Goal: Task Accomplishment & Management: Manage account settings

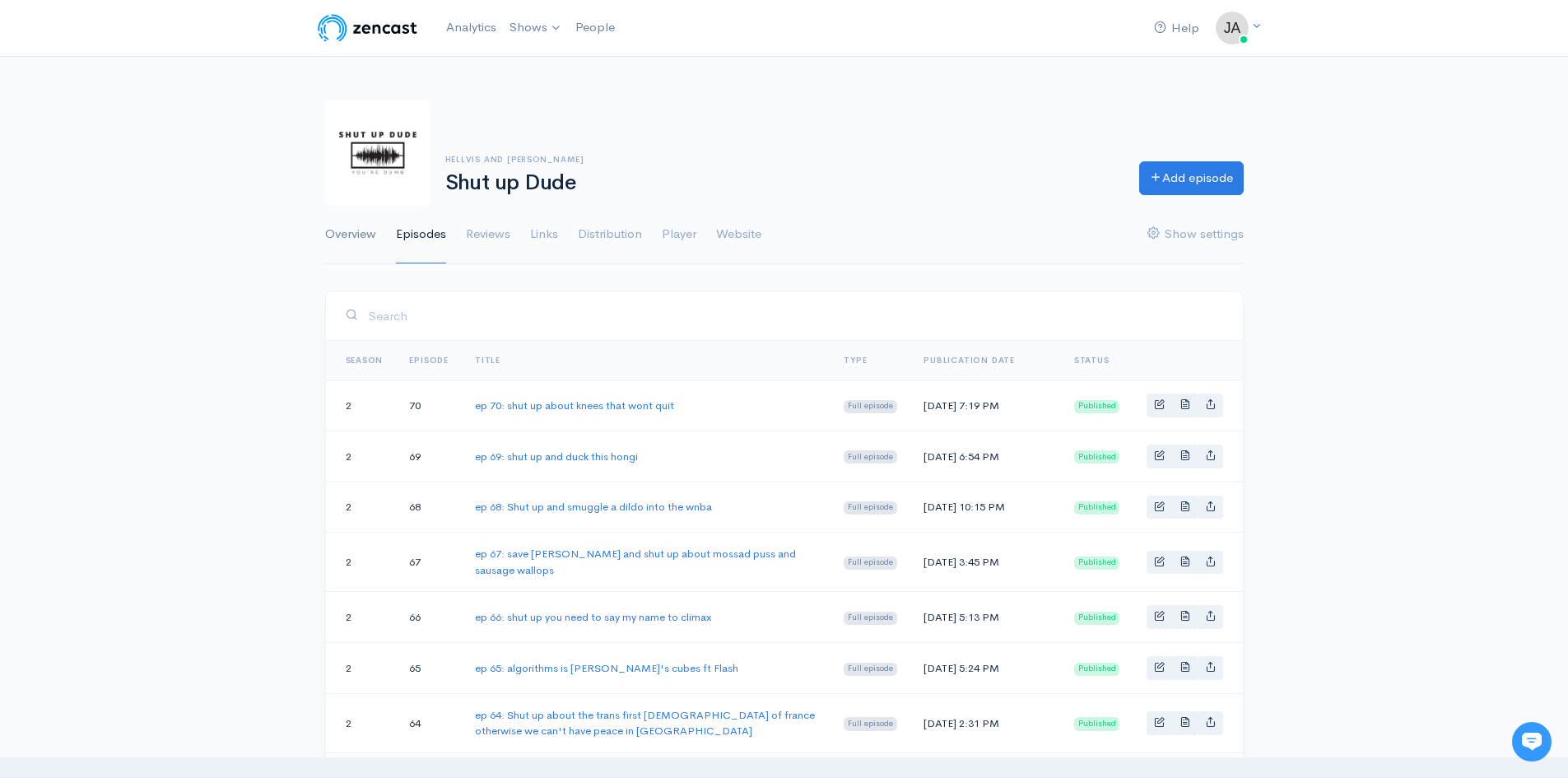
click at [364, 237] on link "Overview" at bounding box center [351, 234] width 51 height 59
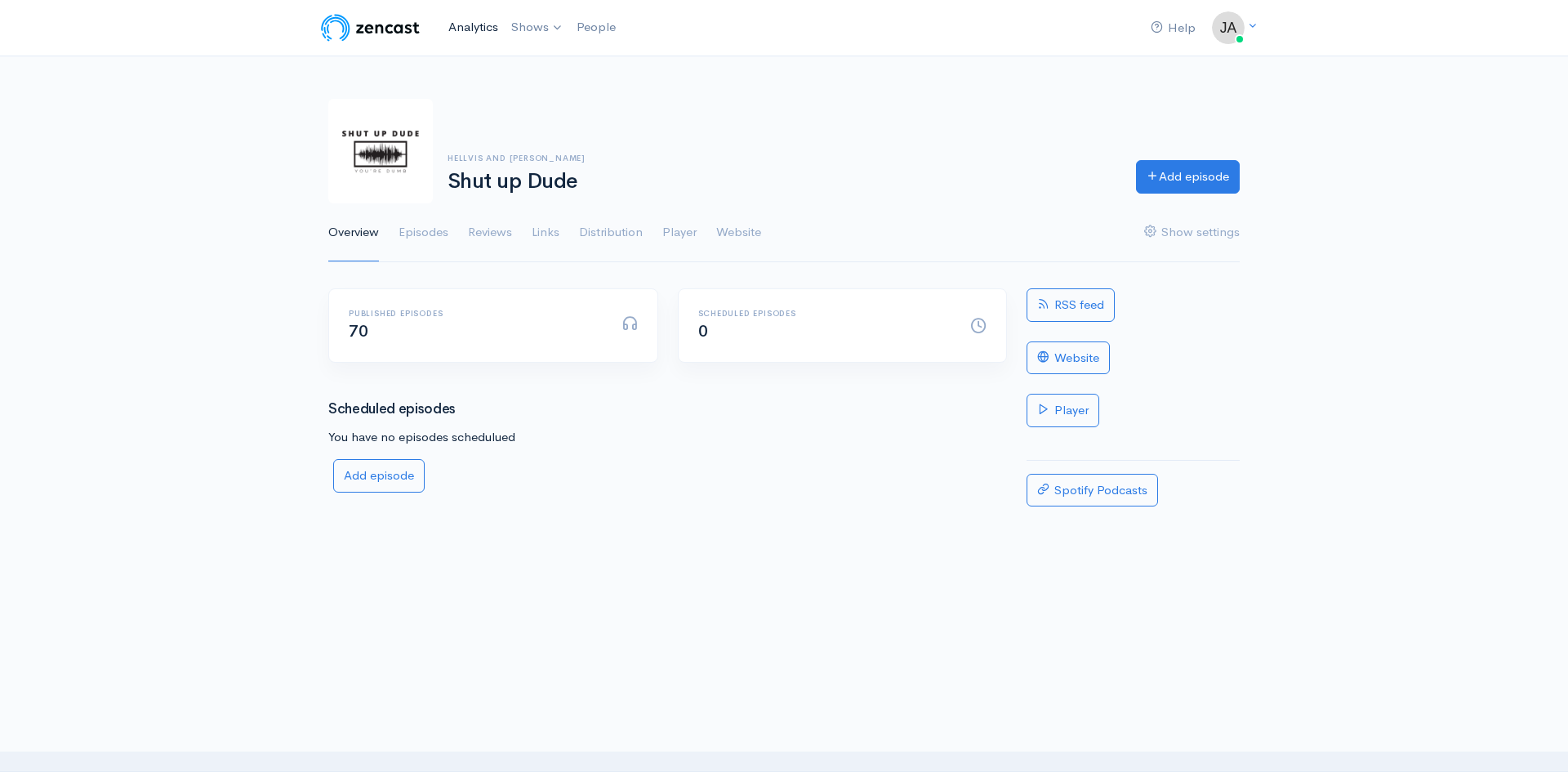
click at [456, 38] on link "Analytics" at bounding box center [474, 27] width 63 height 35
click at [491, 235] on link "Reviews" at bounding box center [490, 232] width 44 height 59
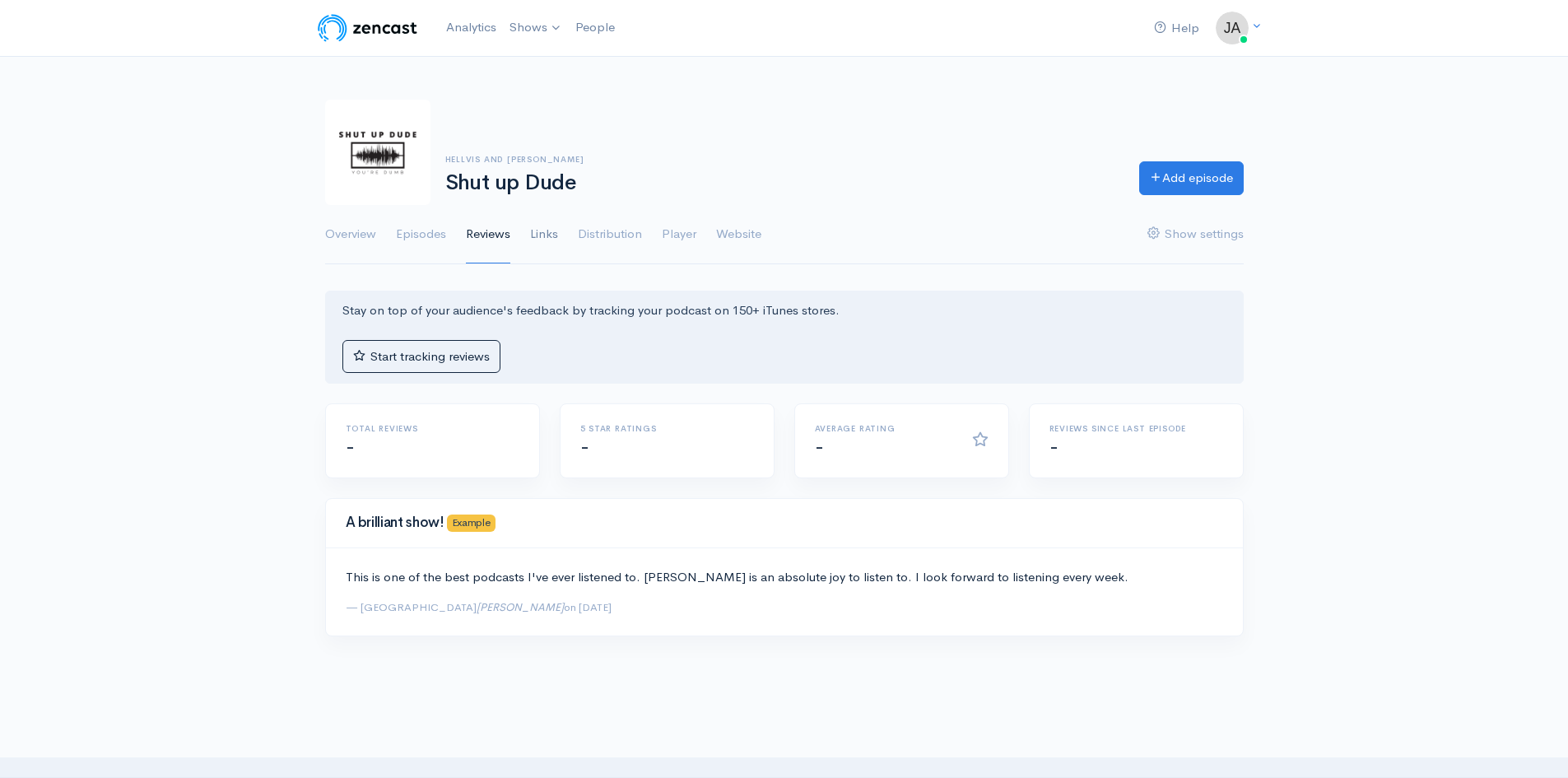
click at [543, 237] on link "Links" at bounding box center [544, 234] width 28 height 59
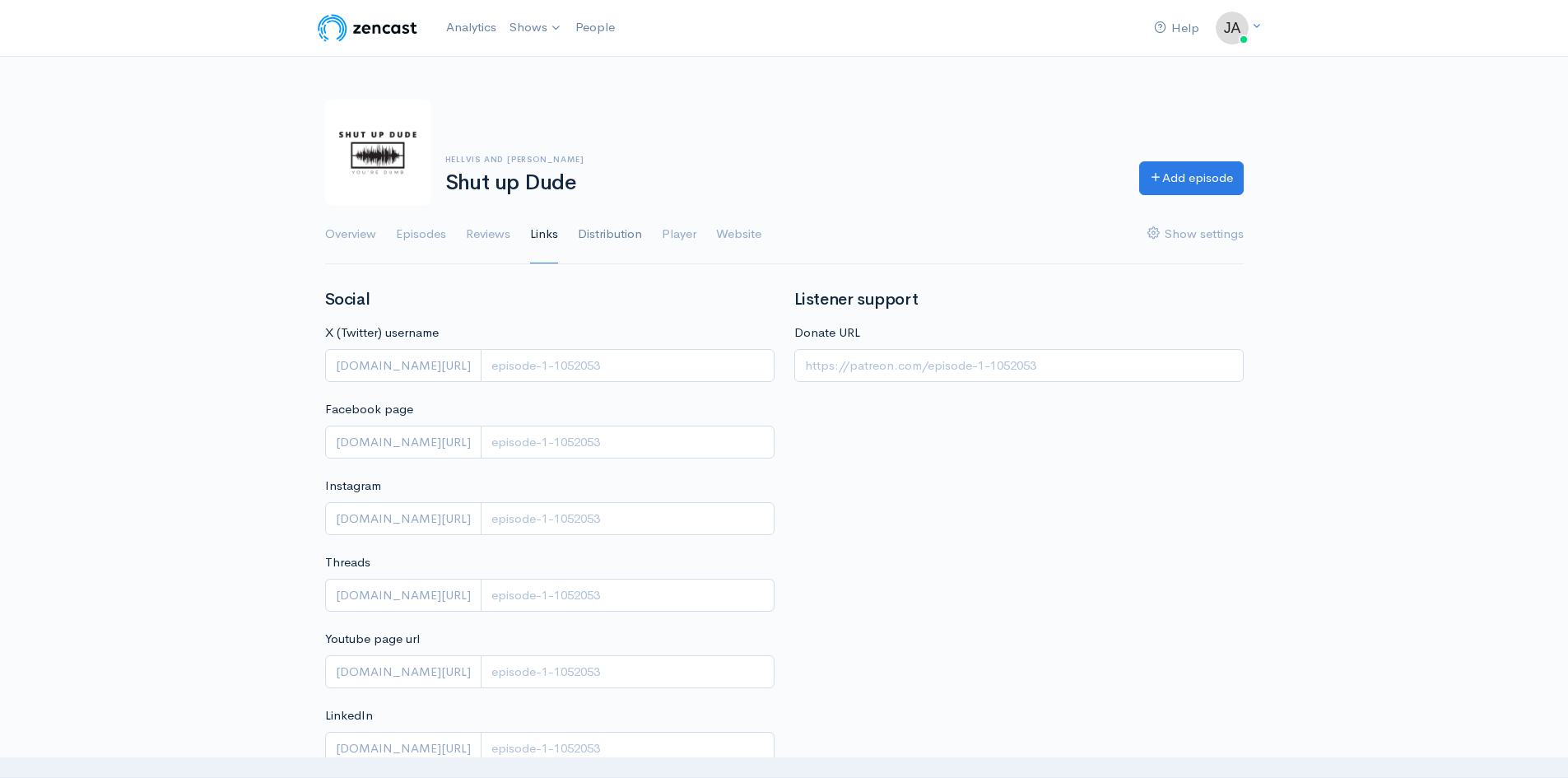
click at [611, 234] on link "Distribution" at bounding box center [609, 234] width 64 height 59
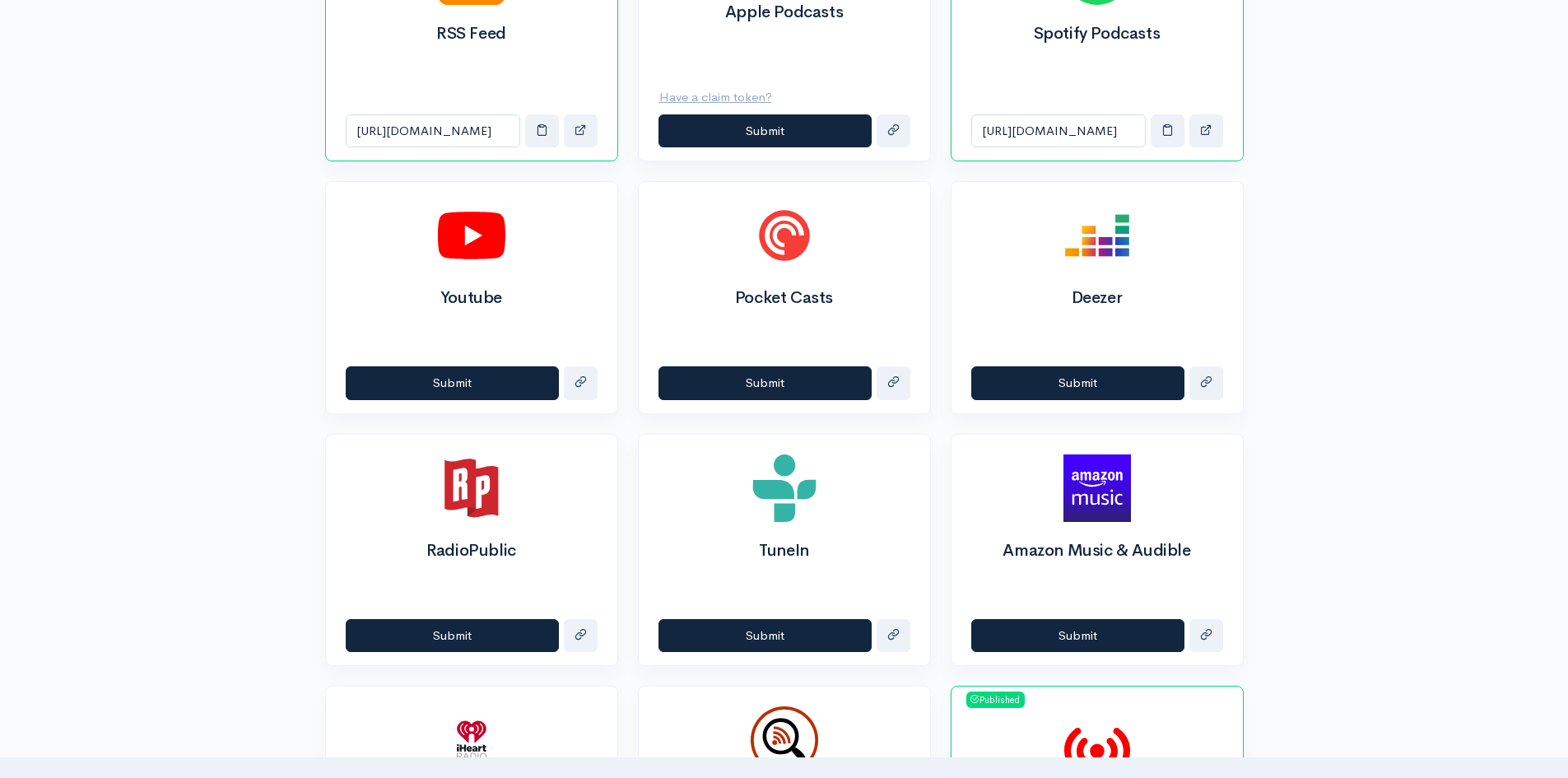
scroll to position [725, 0]
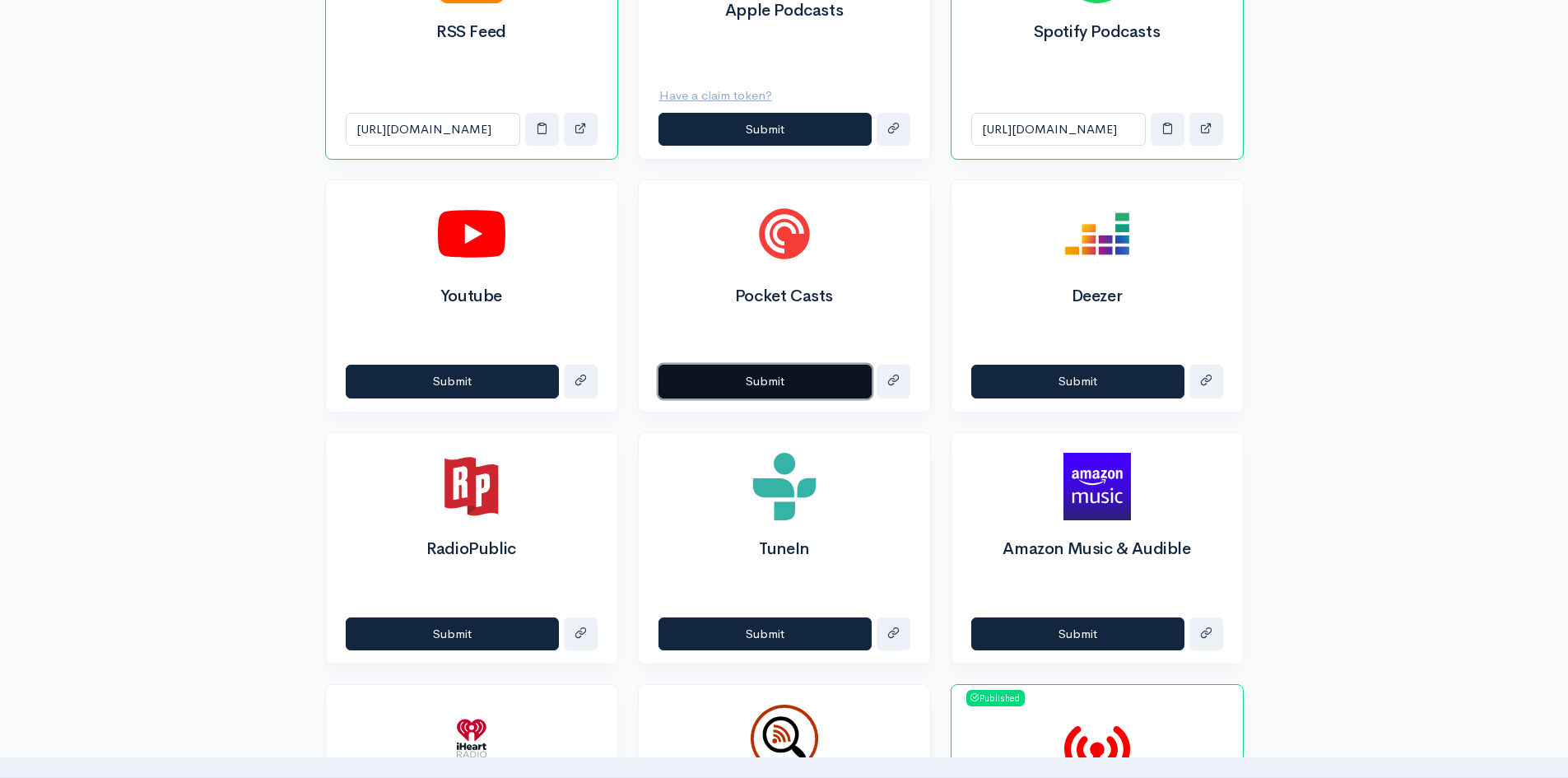
click at [748, 385] on button "Submit" at bounding box center [765, 382] width 213 height 34
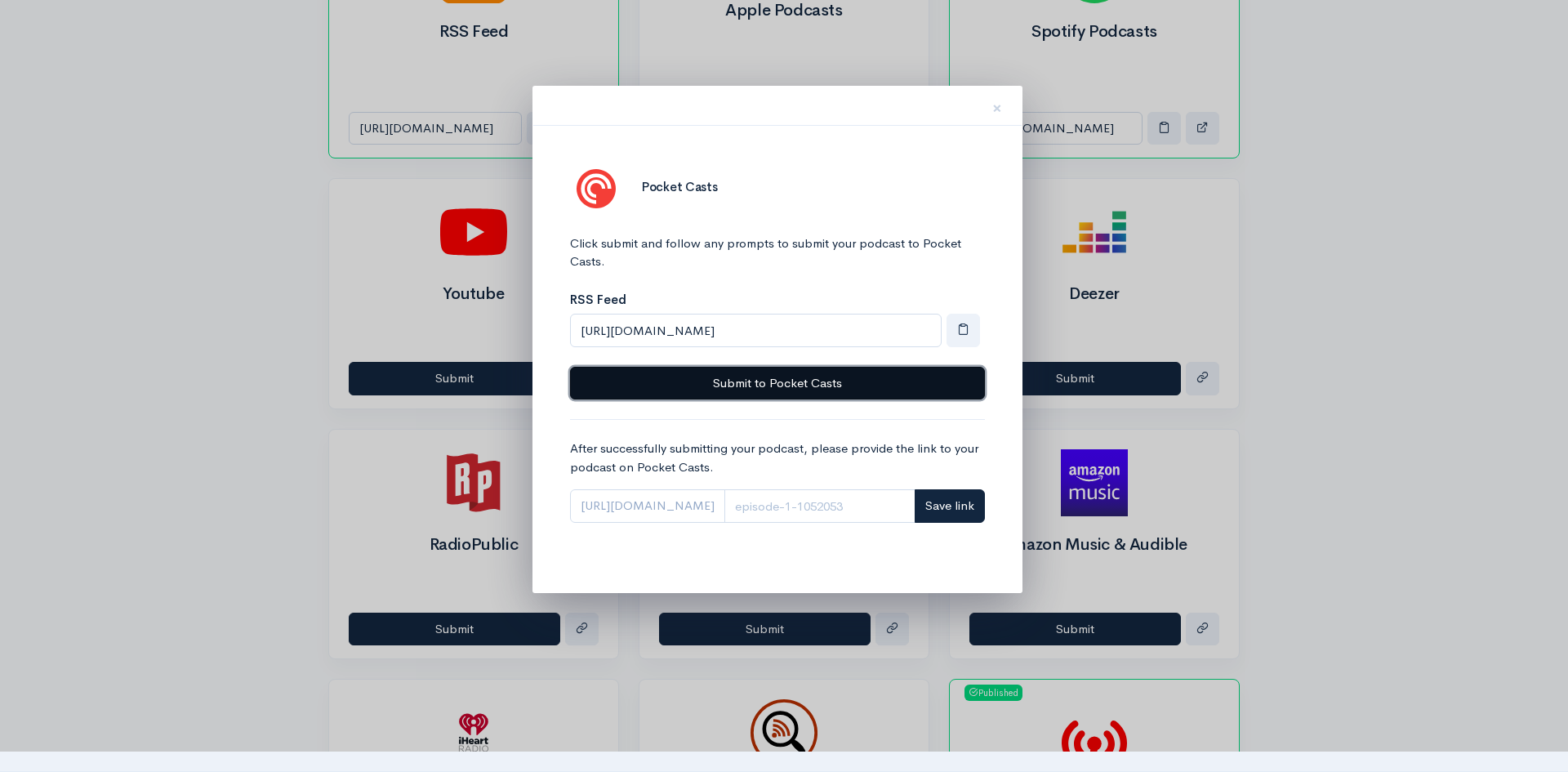
click at [742, 382] on button "Submit to Pocket Casts" at bounding box center [778, 383] width 415 height 33
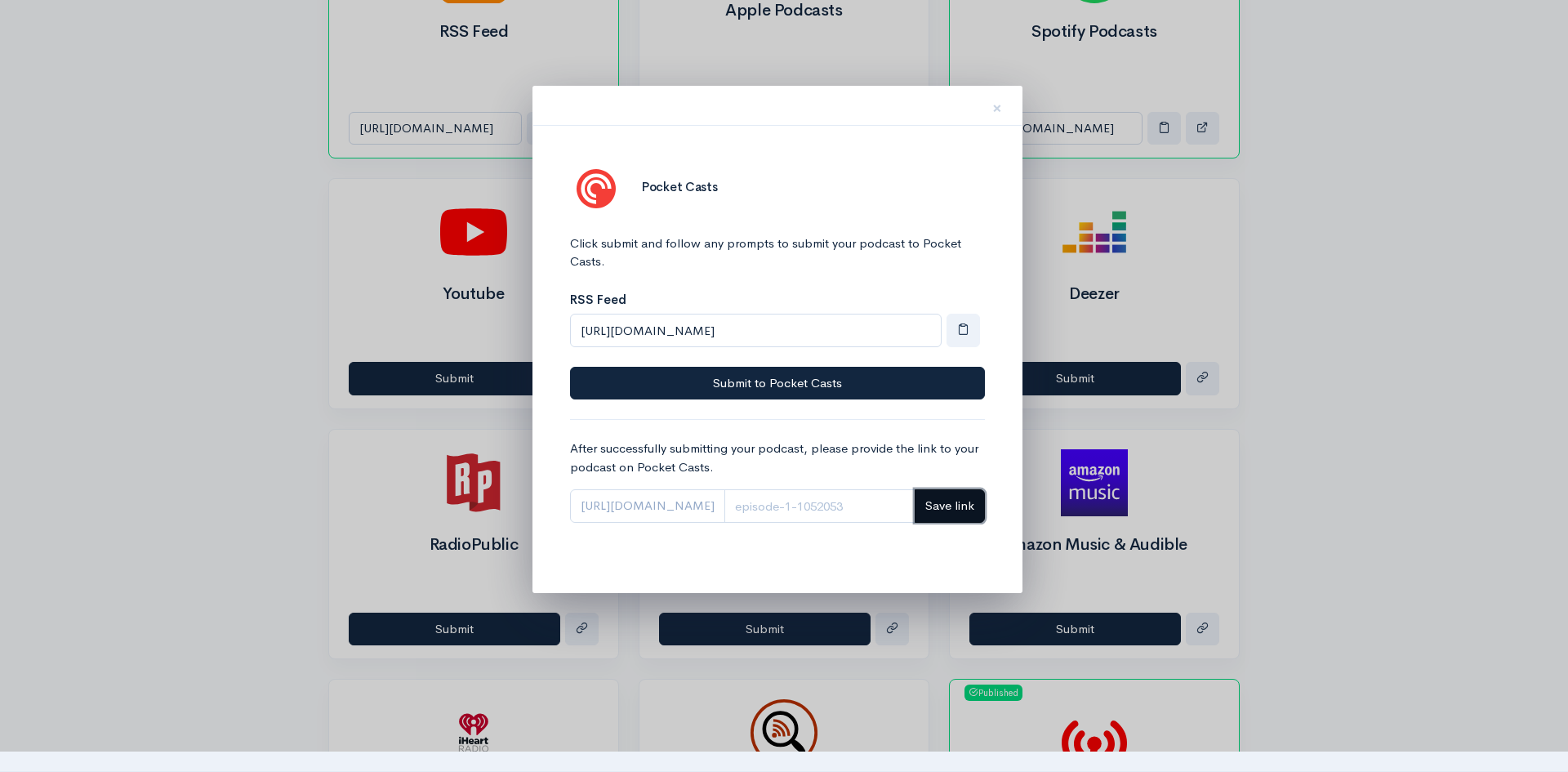
click at [939, 503] on span "Save link" at bounding box center [950, 506] width 49 height 16
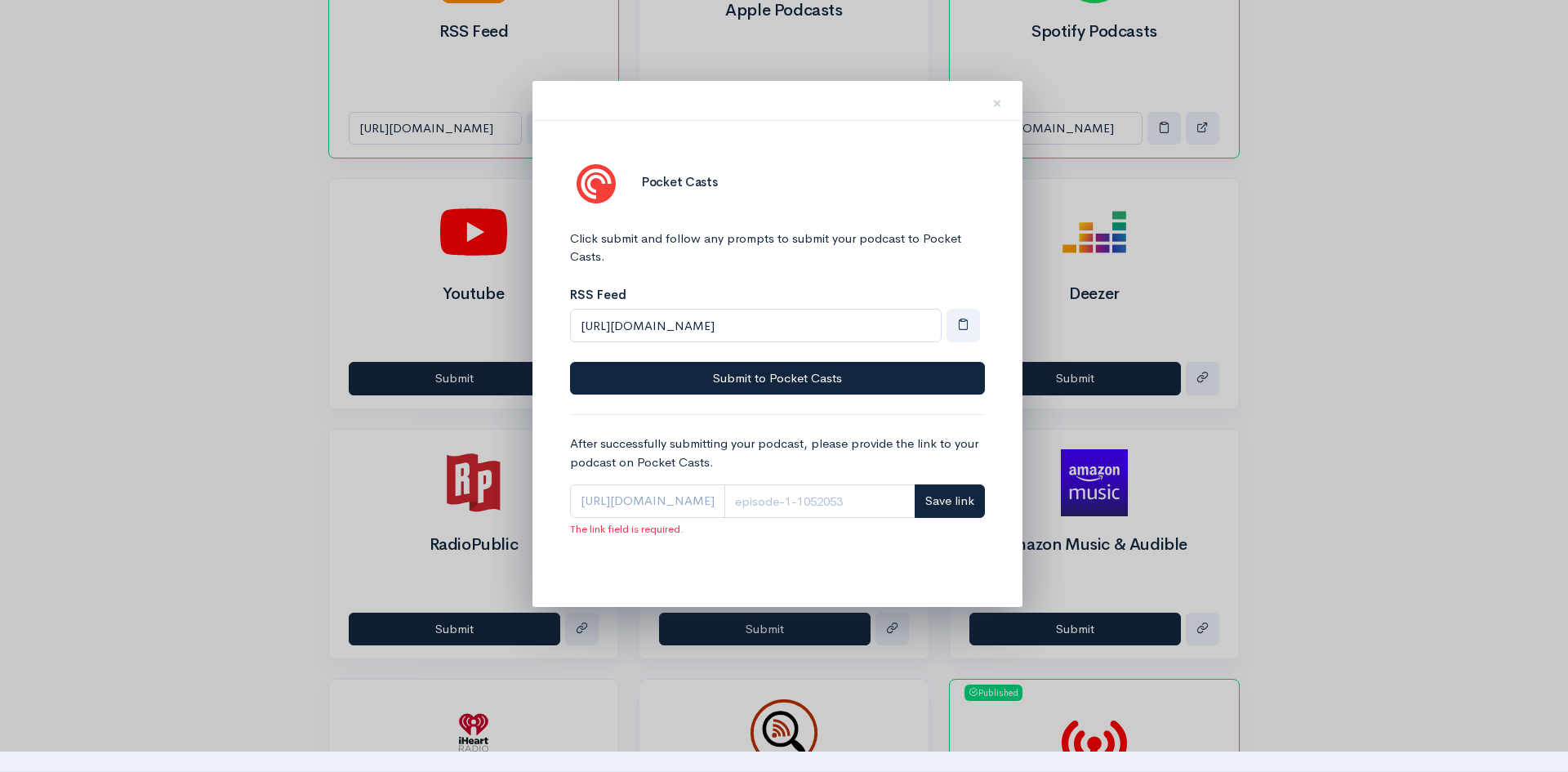
click at [211, 225] on div at bounding box center [784, 386] width 1568 height 772
click at [1002, 108] on button "×" at bounding box center [998, 100] width 49 height 52
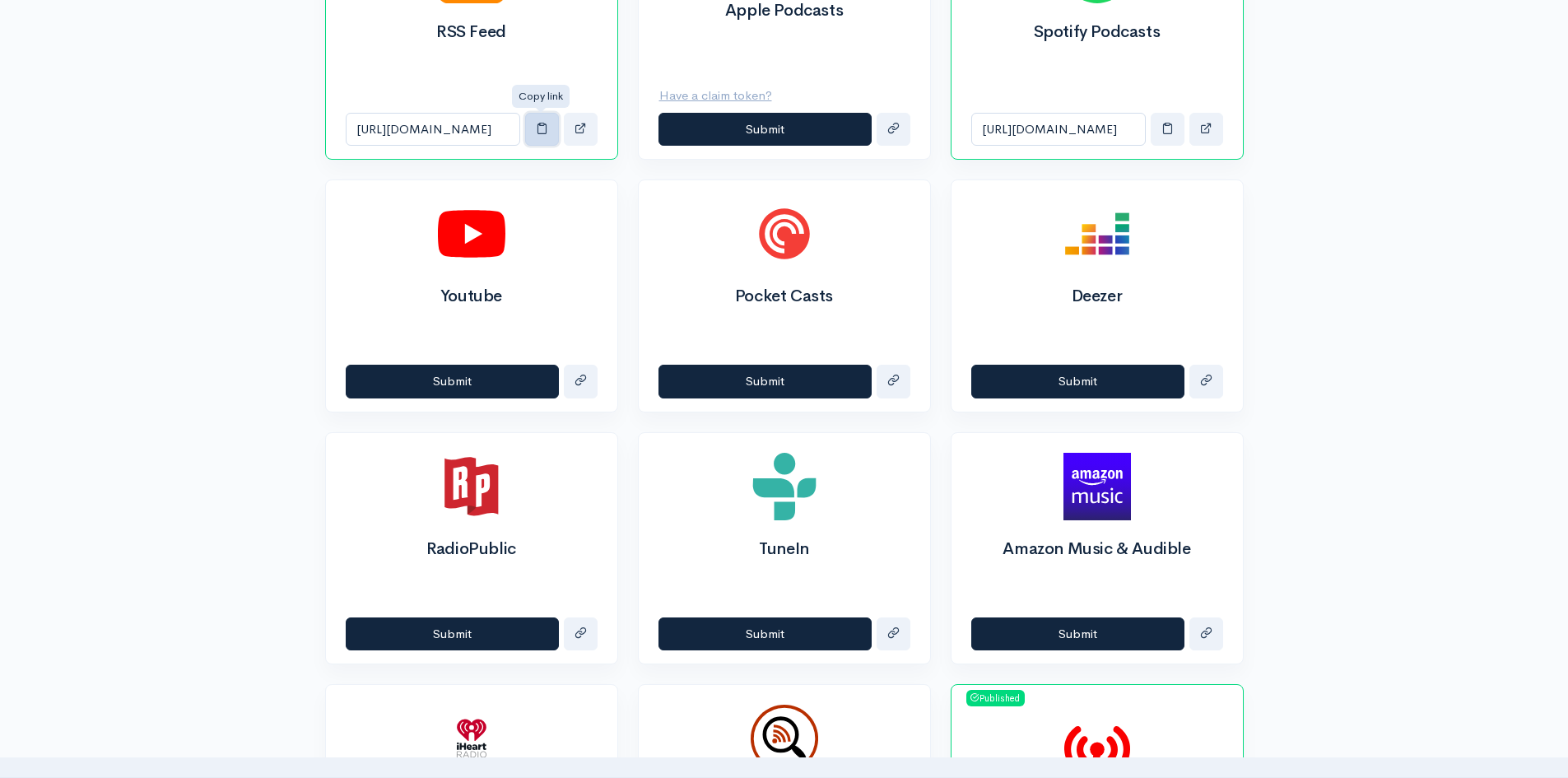
click at [541, 129] on span "button" at bounding box center [542, 128] width 12 height 12
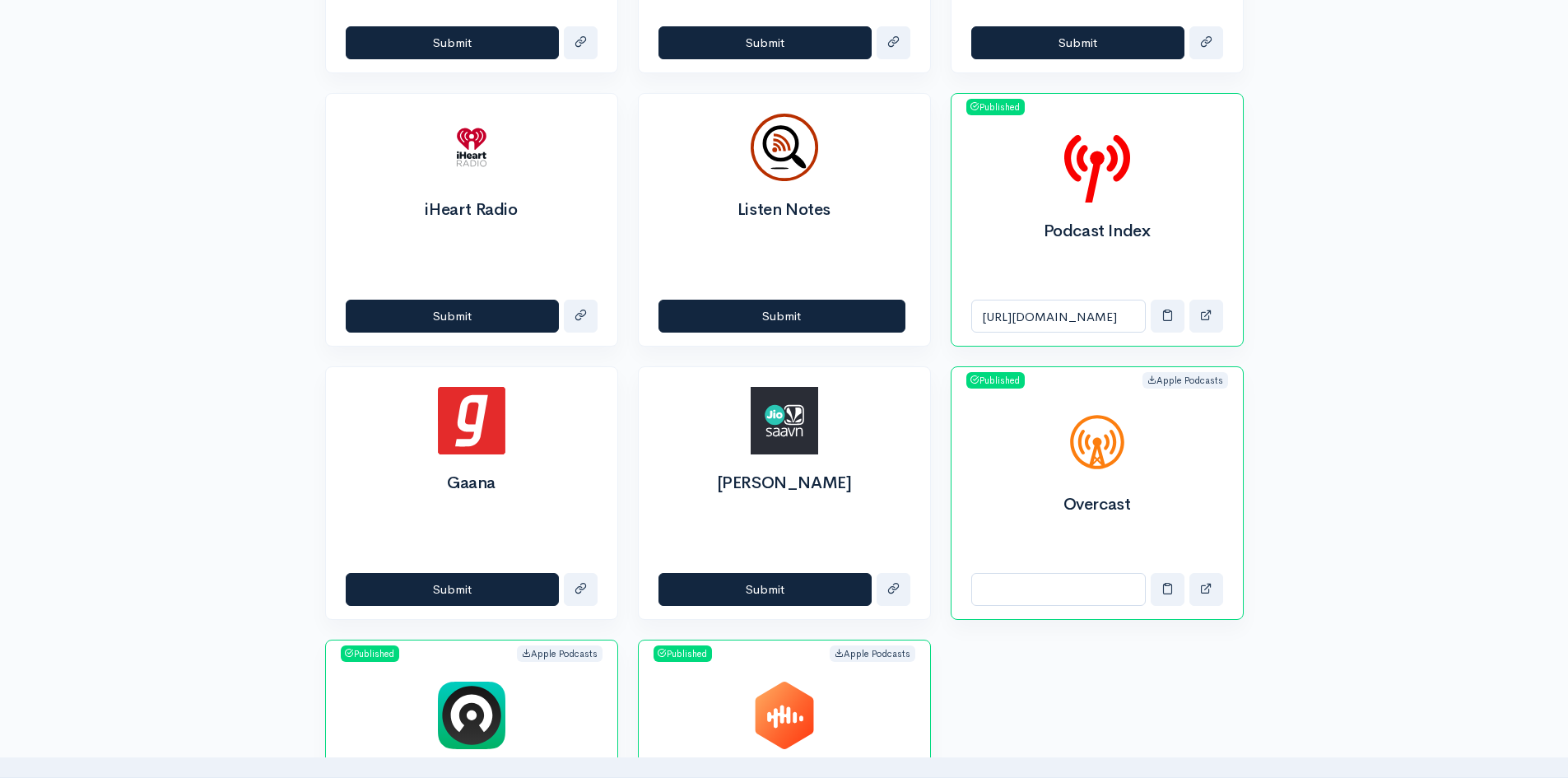
scroll to position [1318, 0]
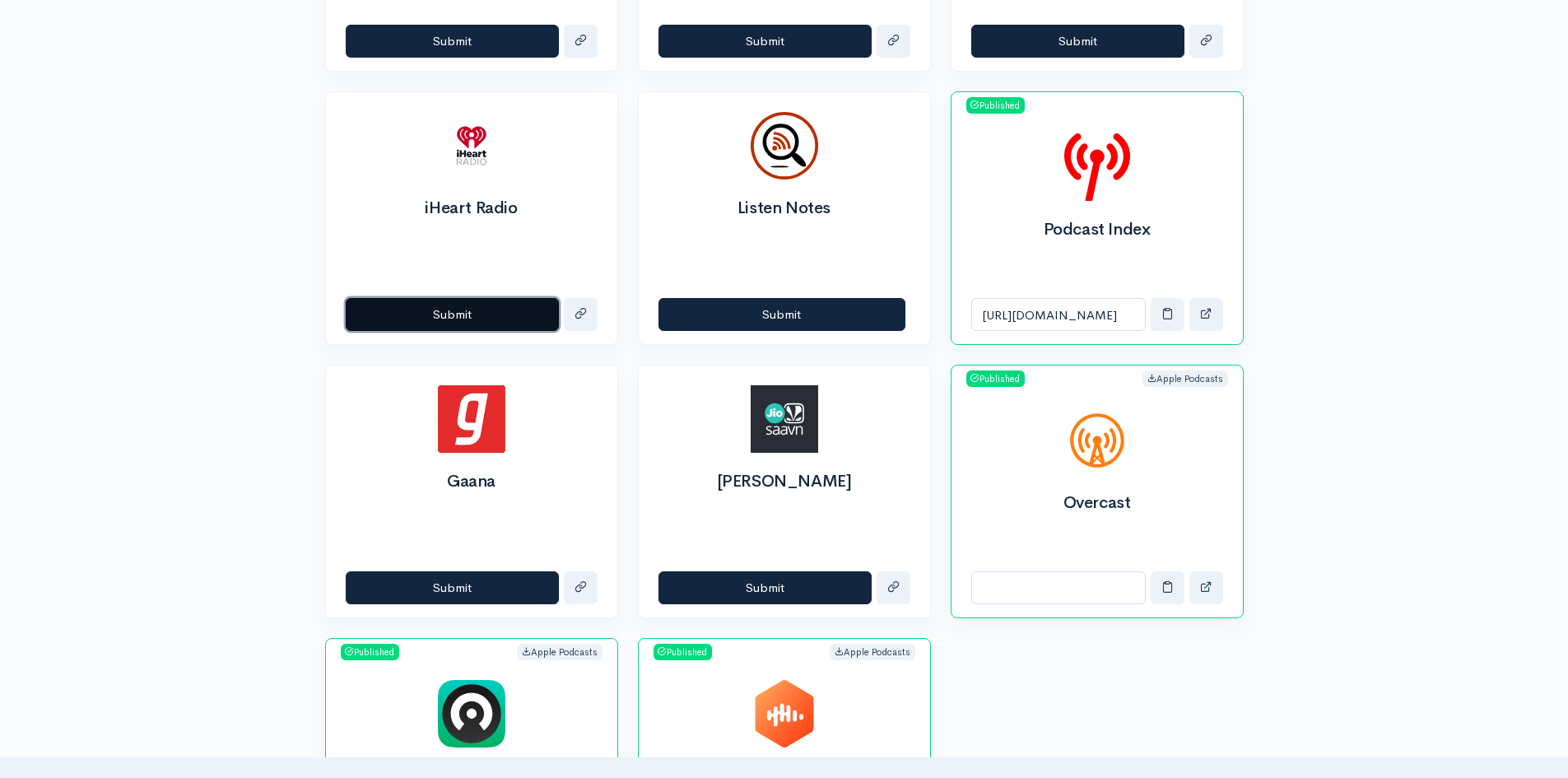
click at [471, 311] on button "Submit" at bounding box center [452, 315] width 213 height 34
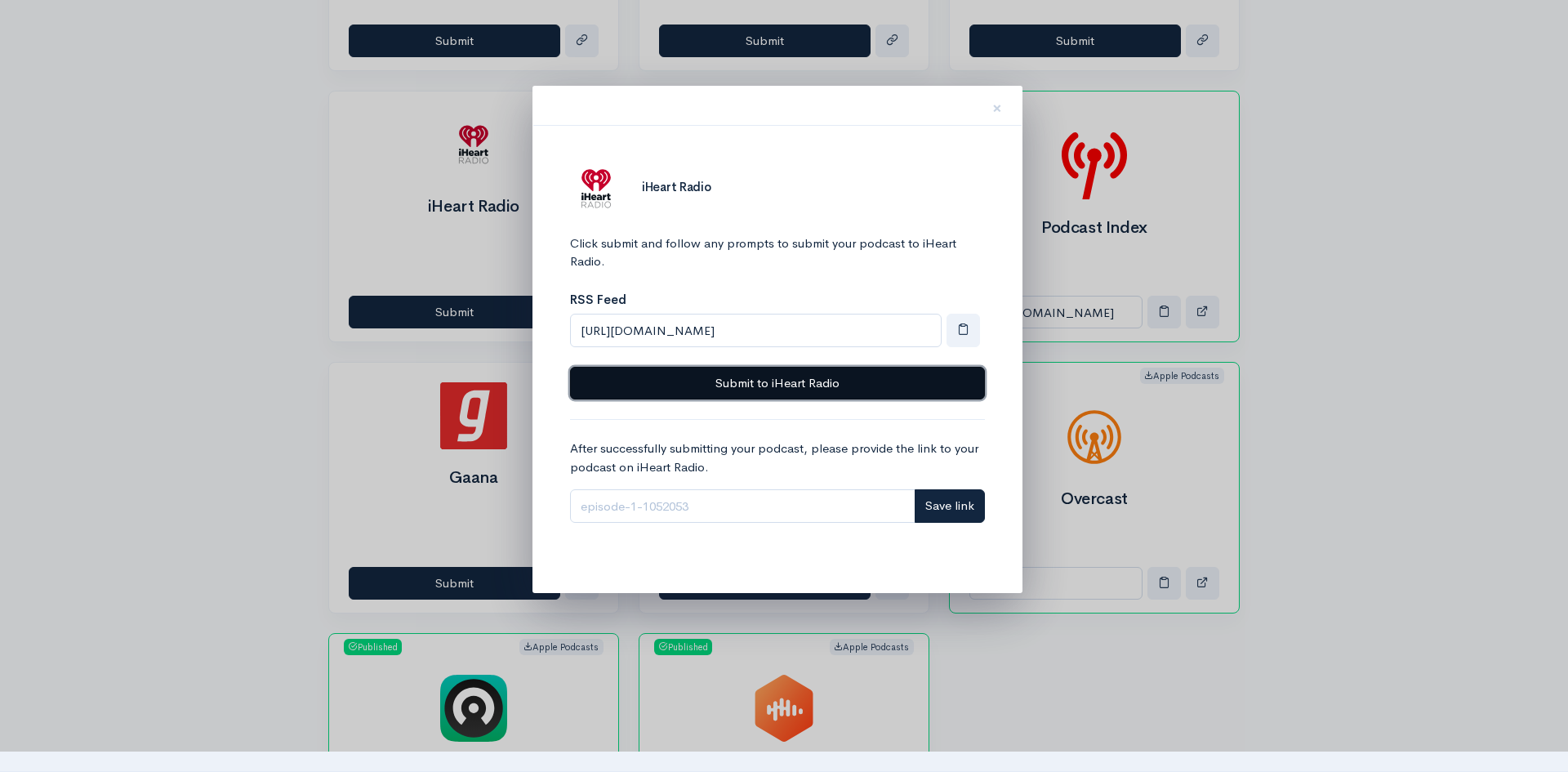
click at [727, 382] on button "Submit to iHeart Radio" at bounding box center [778, 383] width 415 height 33
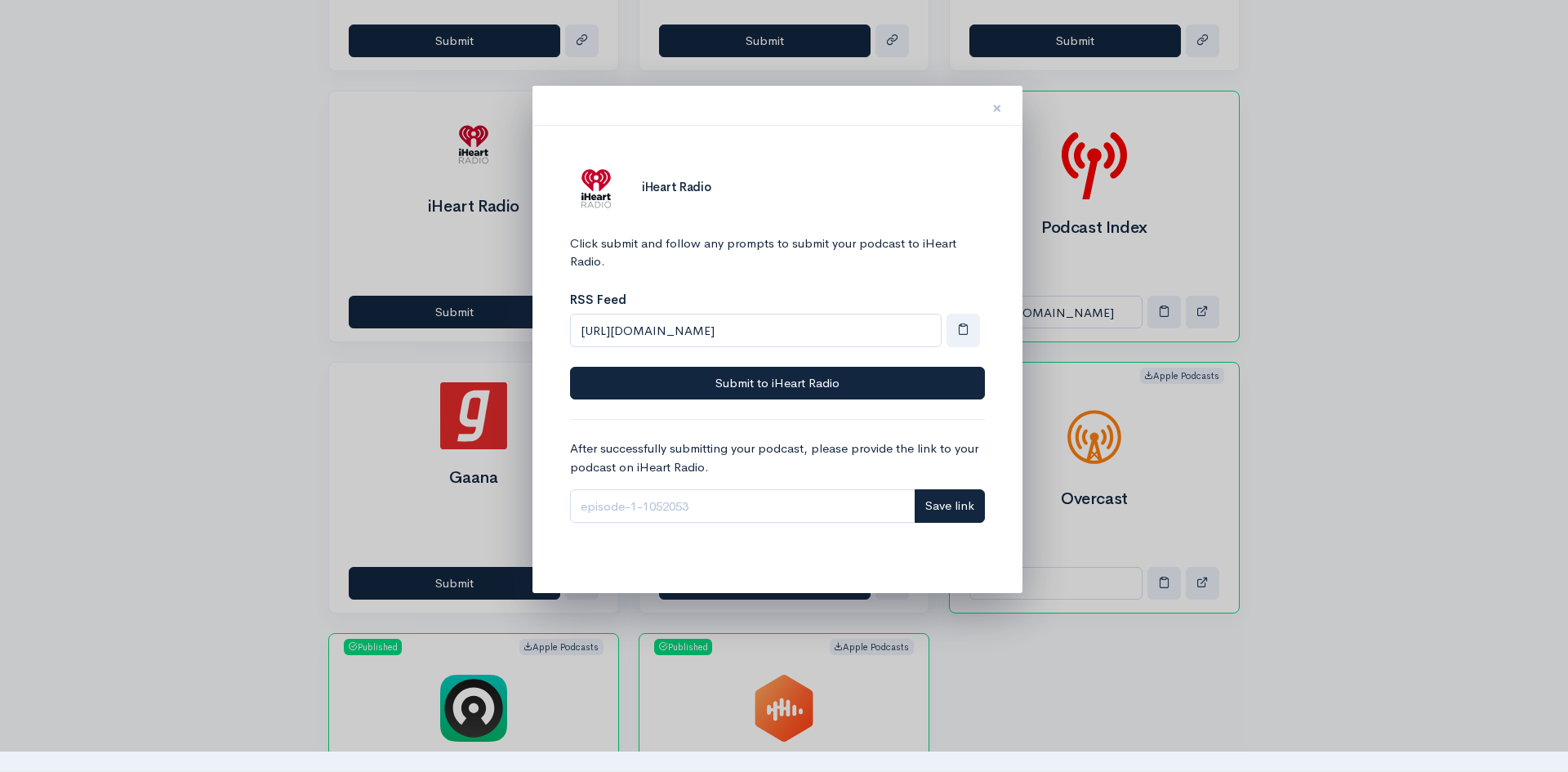
click at [994, 111] on span "×" at bounding box center [997, 108] width 10 height 24
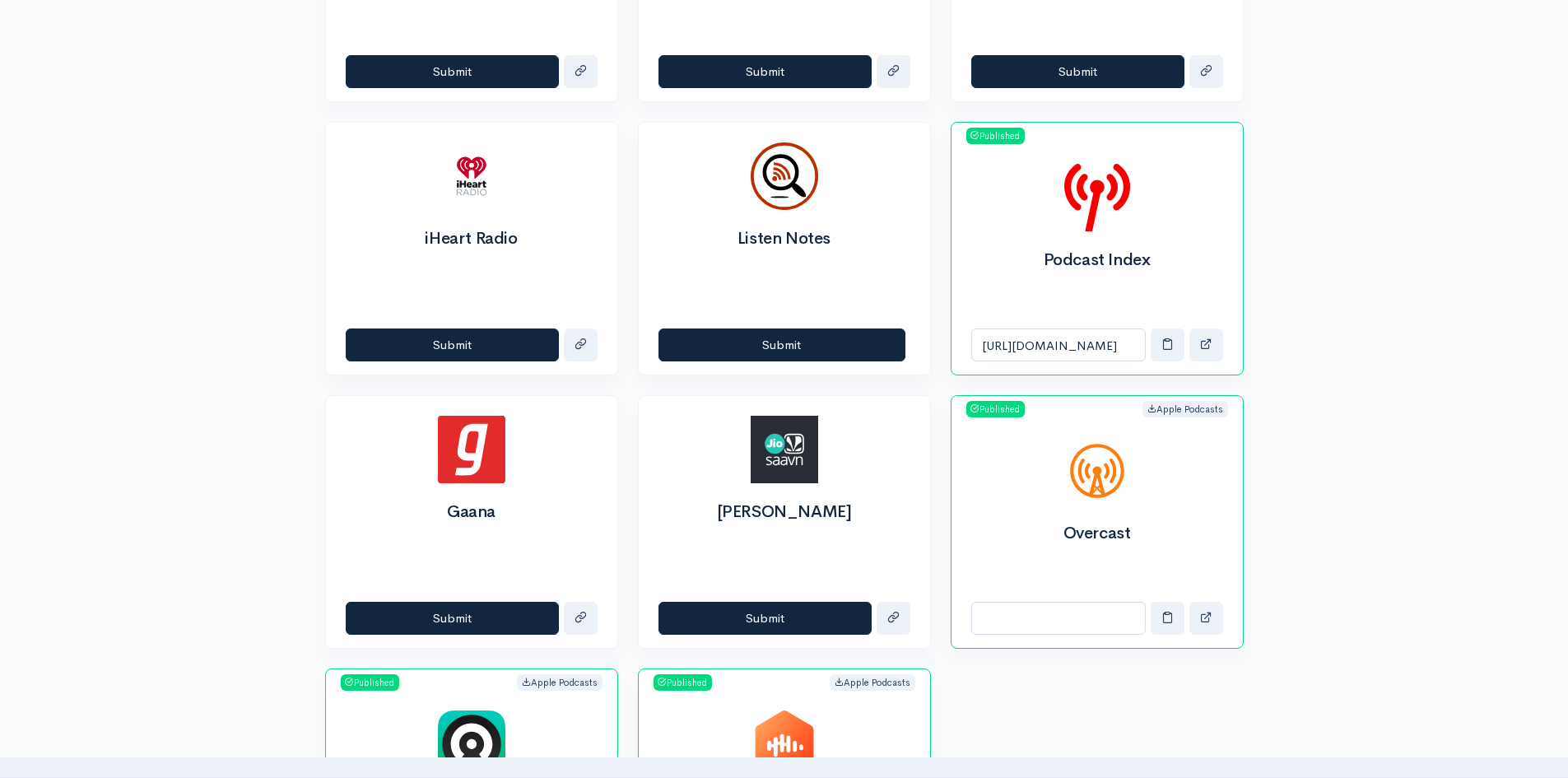
scroll to position [1285, 0]
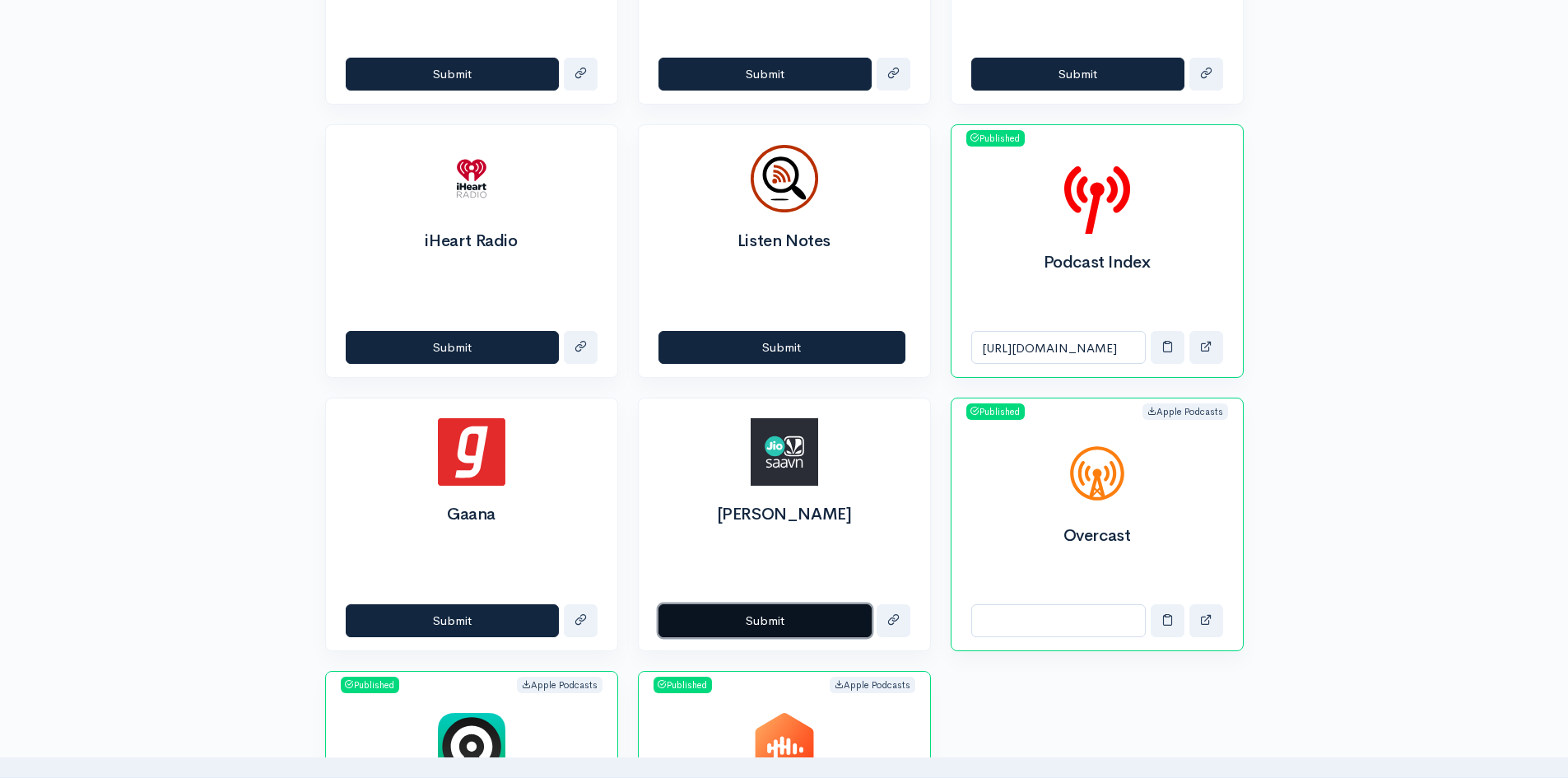
click at [741, 616] on button "Submit" at bounding box center [765, 621] width 213 height 34
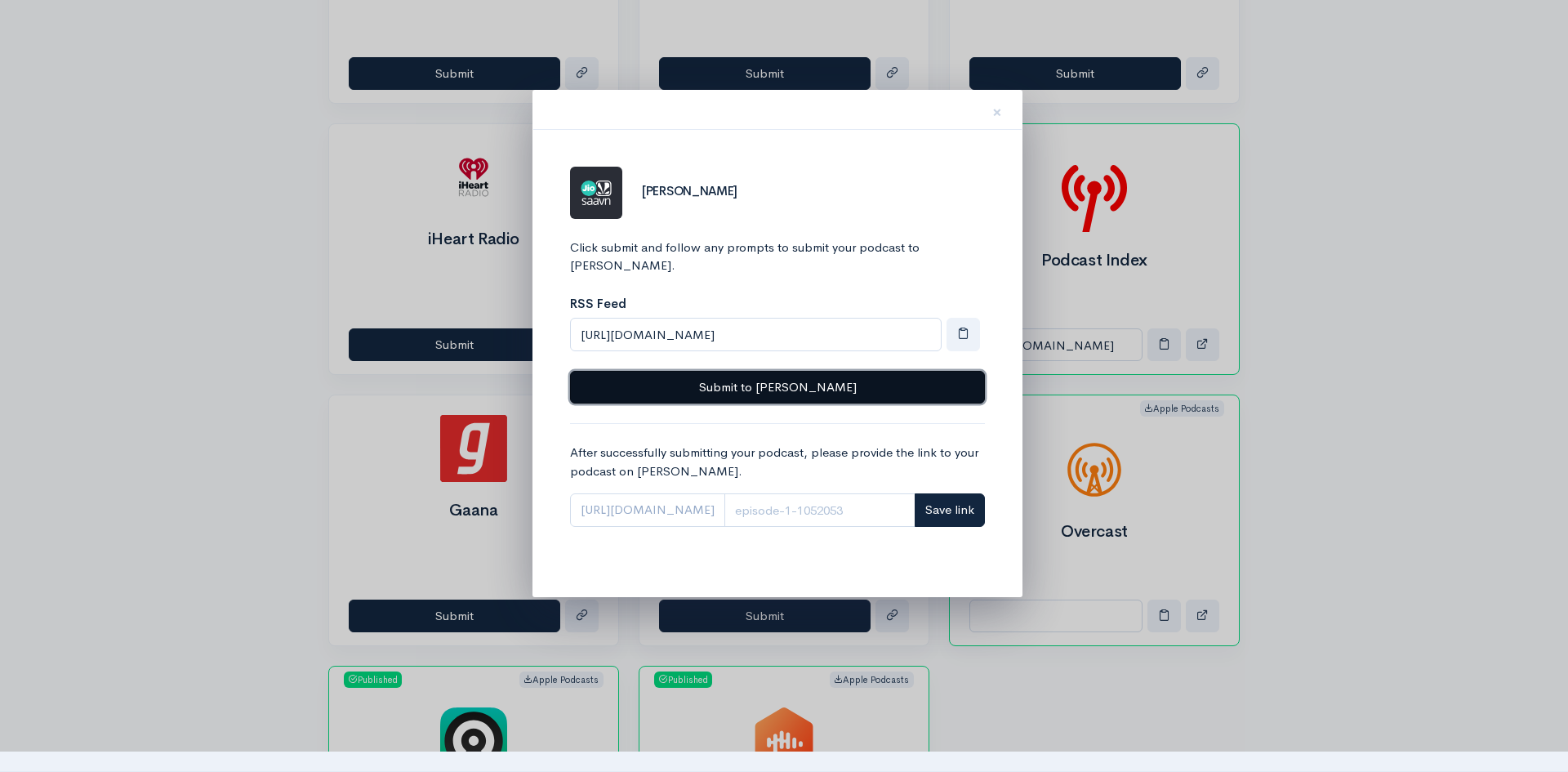
click at [714, 373] on button "Submit to [PERSON_NAME]" at bounding box center [778, 388] width 415 height 33
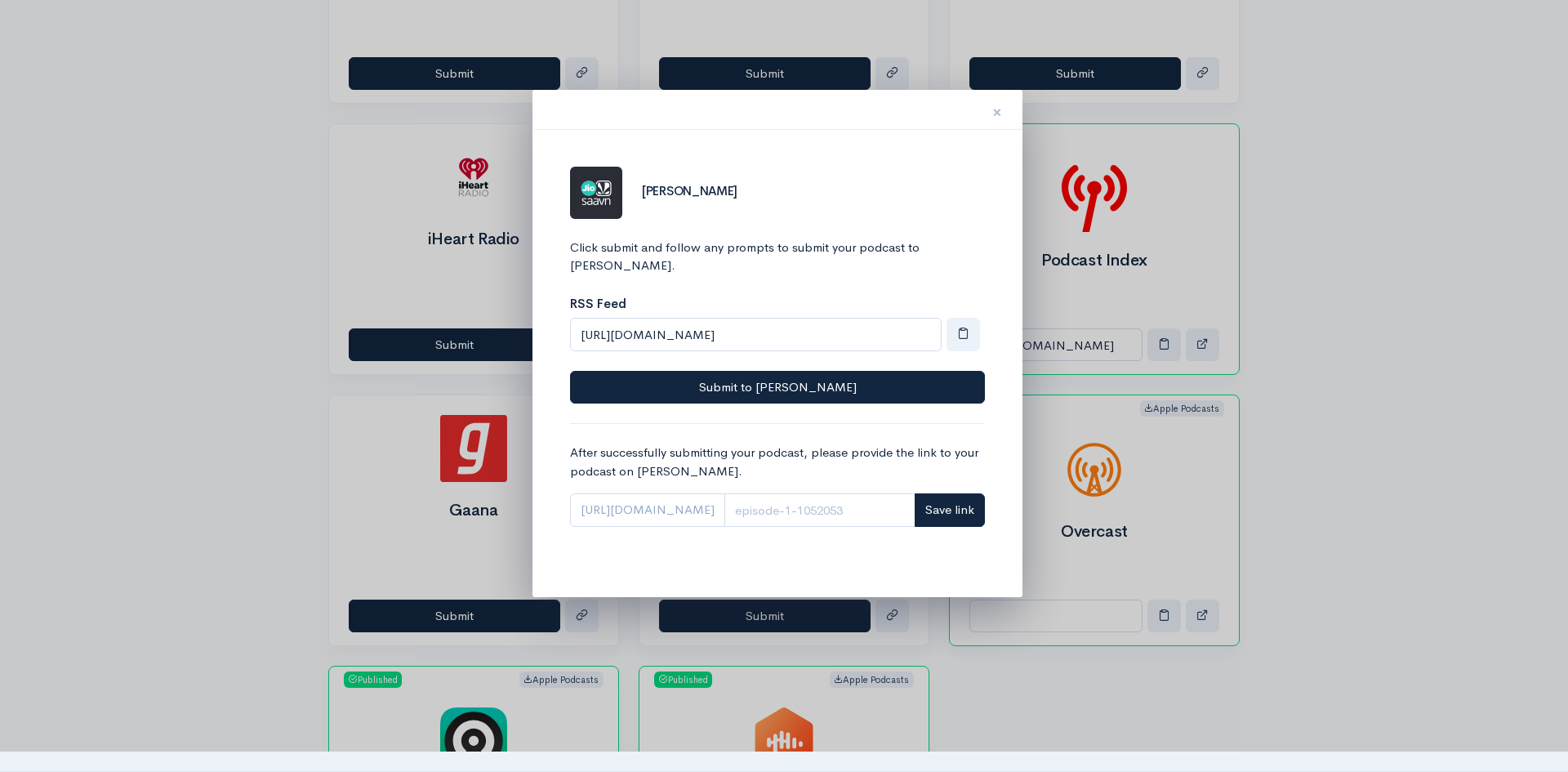
click at [998, 113] on span "×" at bounding box center [997, 112] width 10 height 24
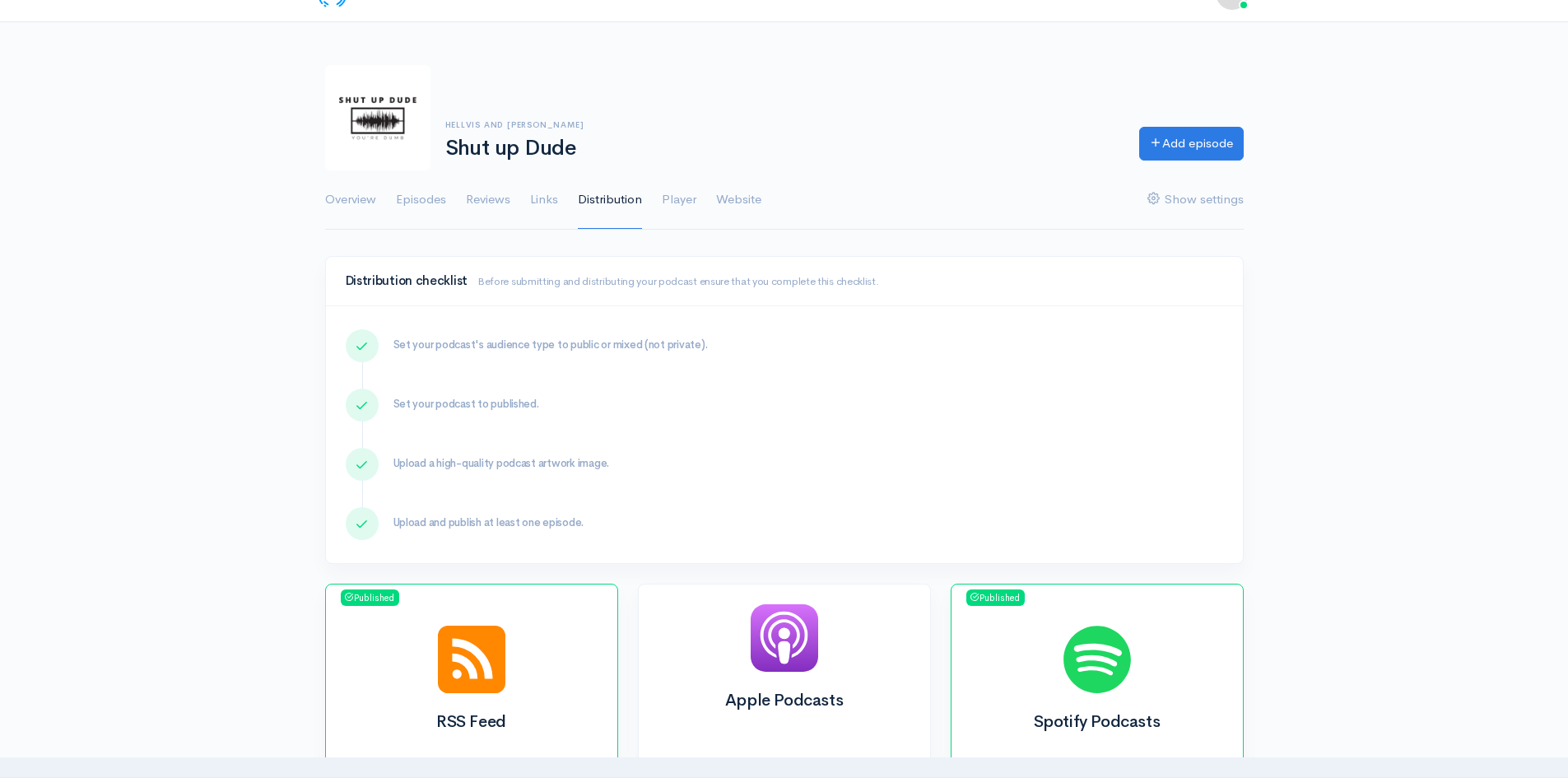
scroll to position [0, 0]
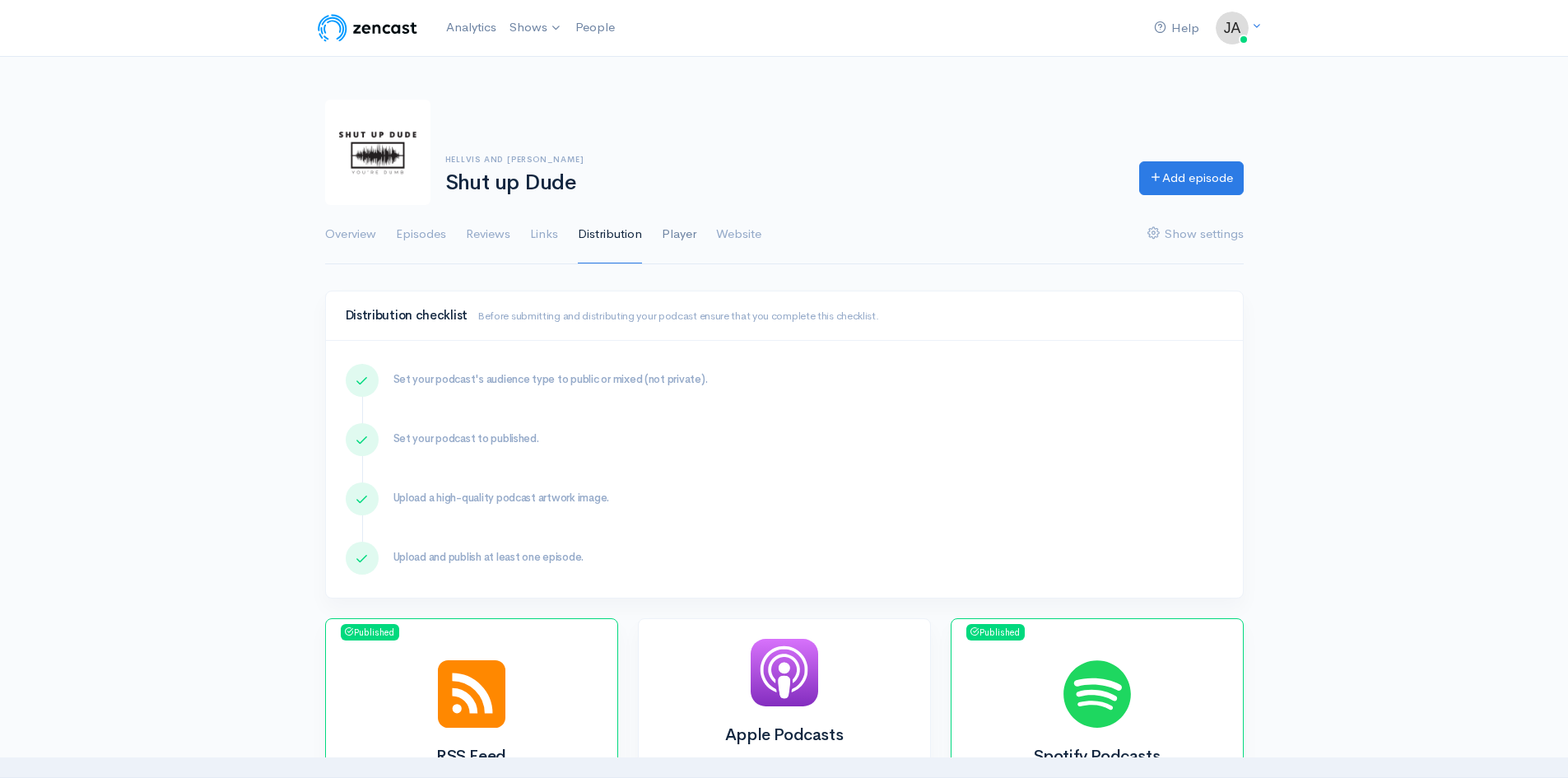
click at [693, 237] on link "Player" at bounding box center [679, 234] width 35 height 59
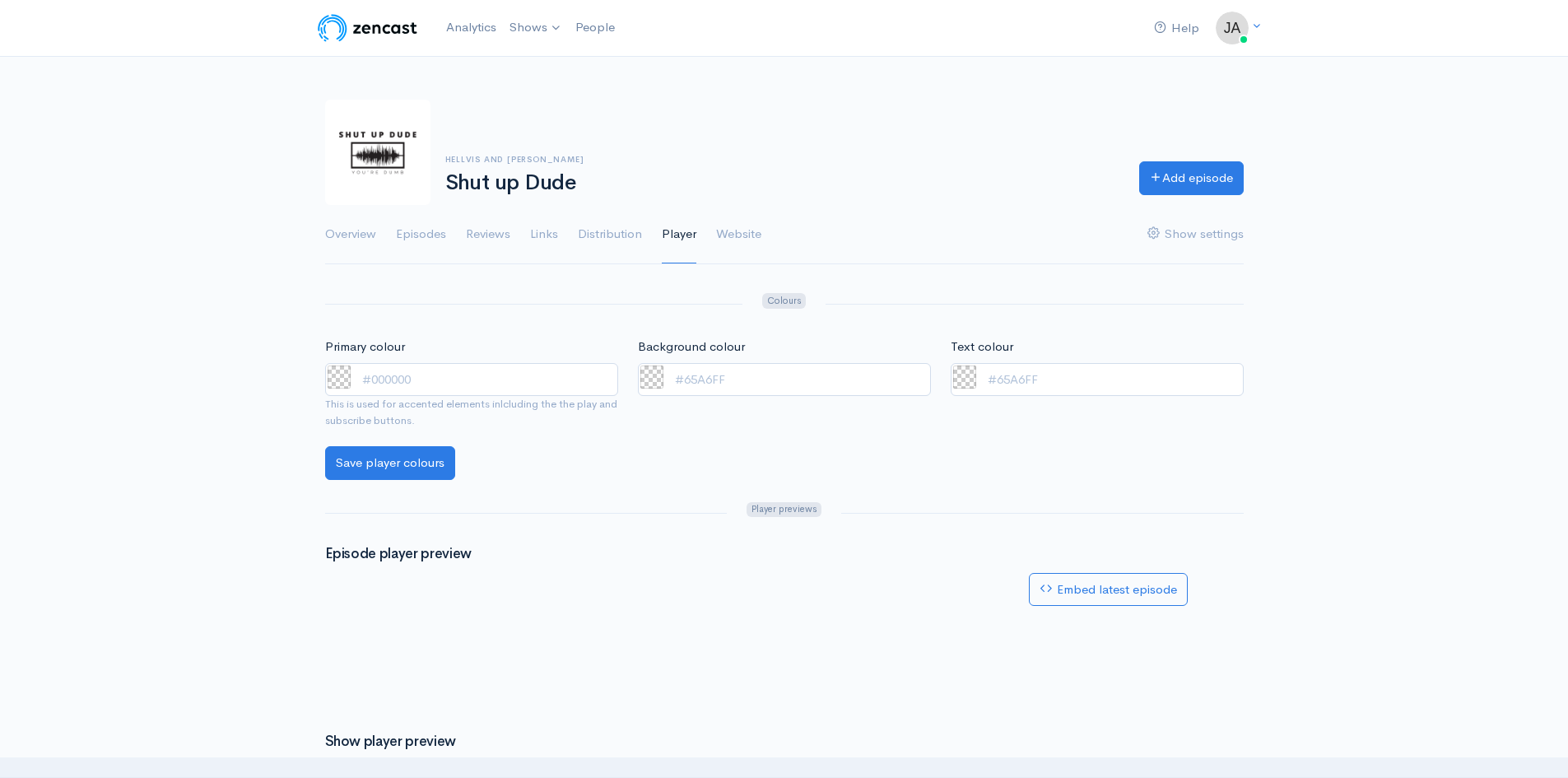
click at [251, 463] on div "Help Notifications View all Your profile Team settings Default team Current Log…" at bounding box center [784, 563] width 1568 height 1125
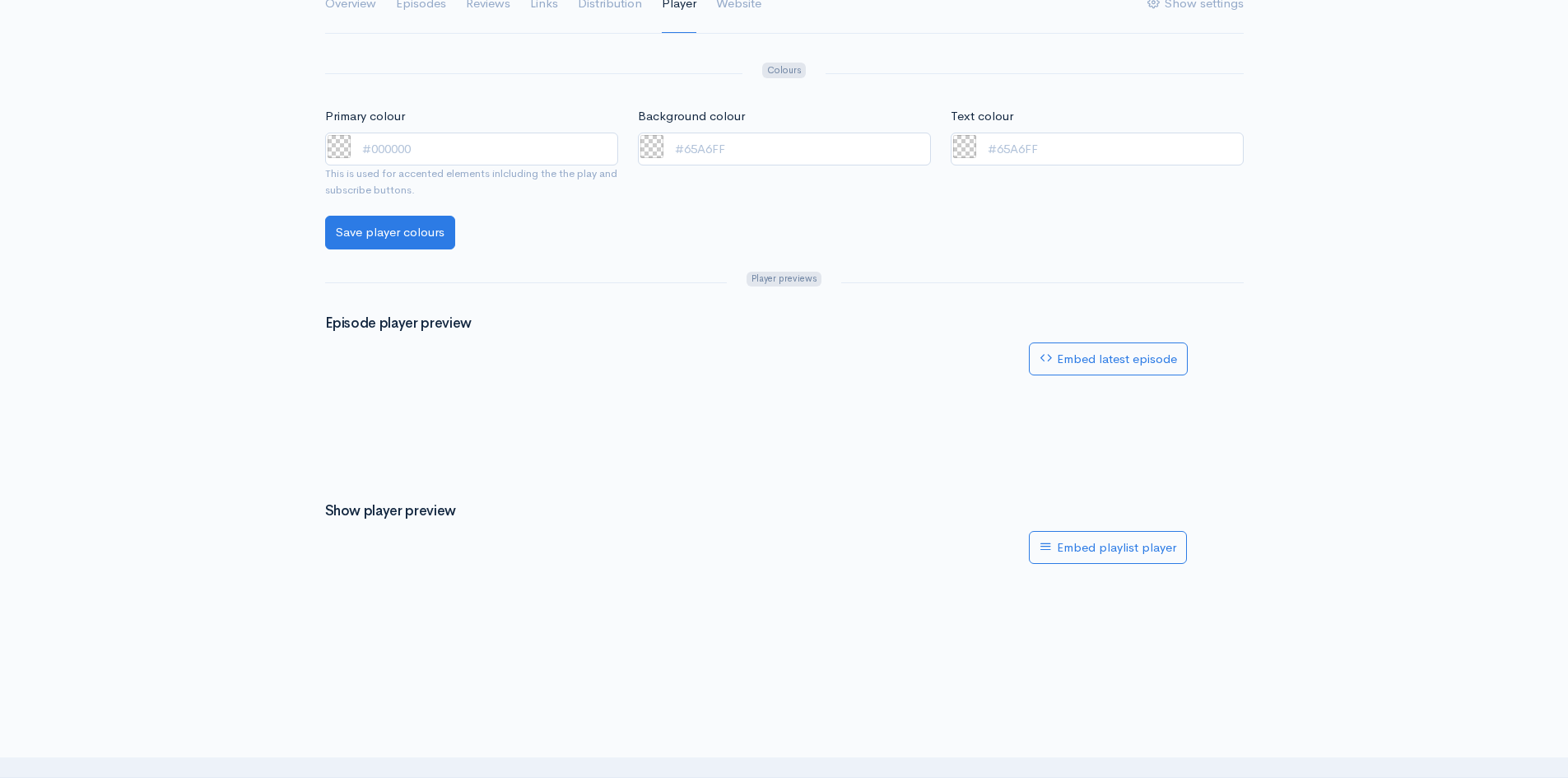
scroll to position [198, 0]
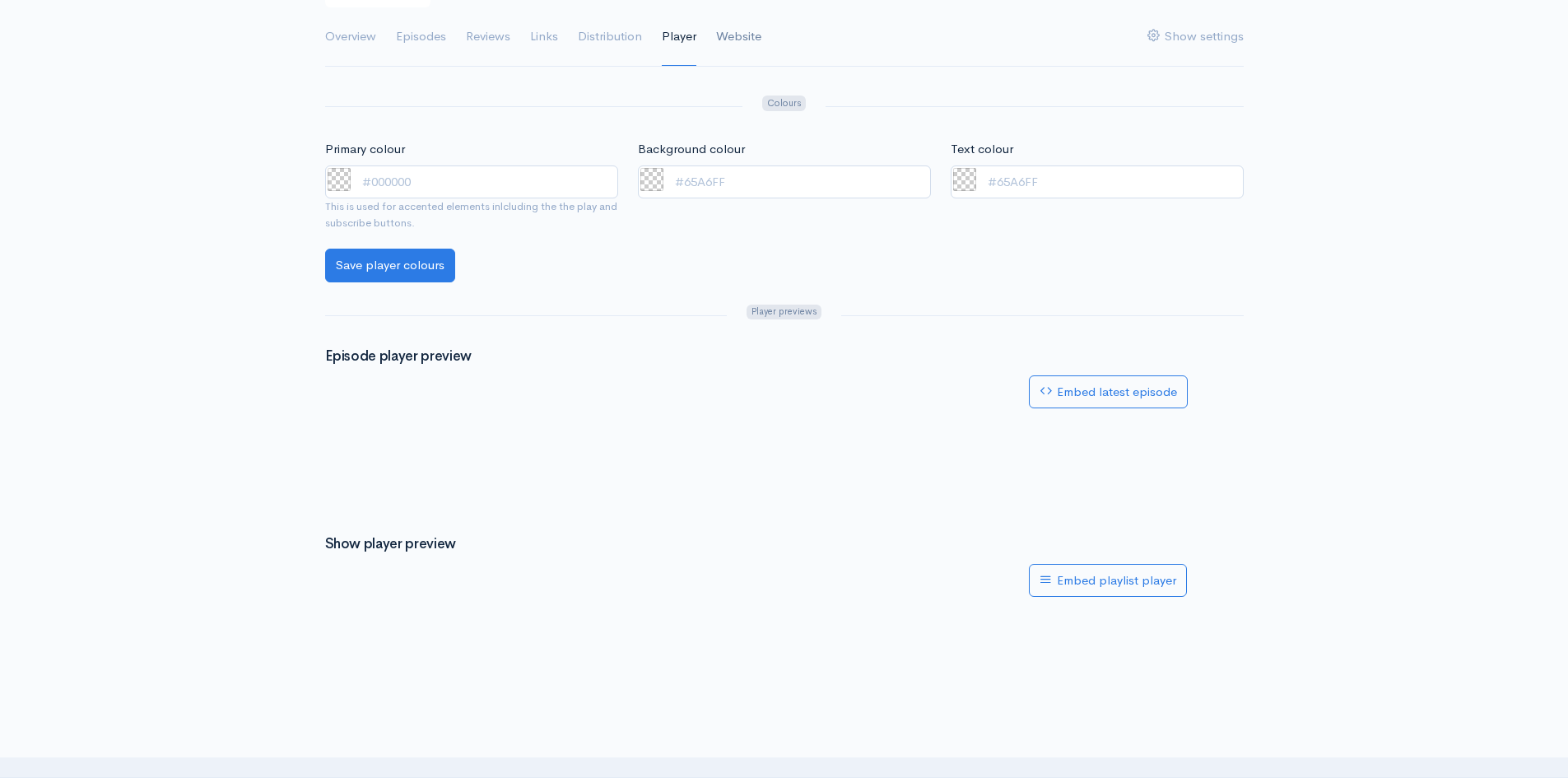
click at [732, 36] on link "Website" at bounding box center [738, 36] width 45 height 59
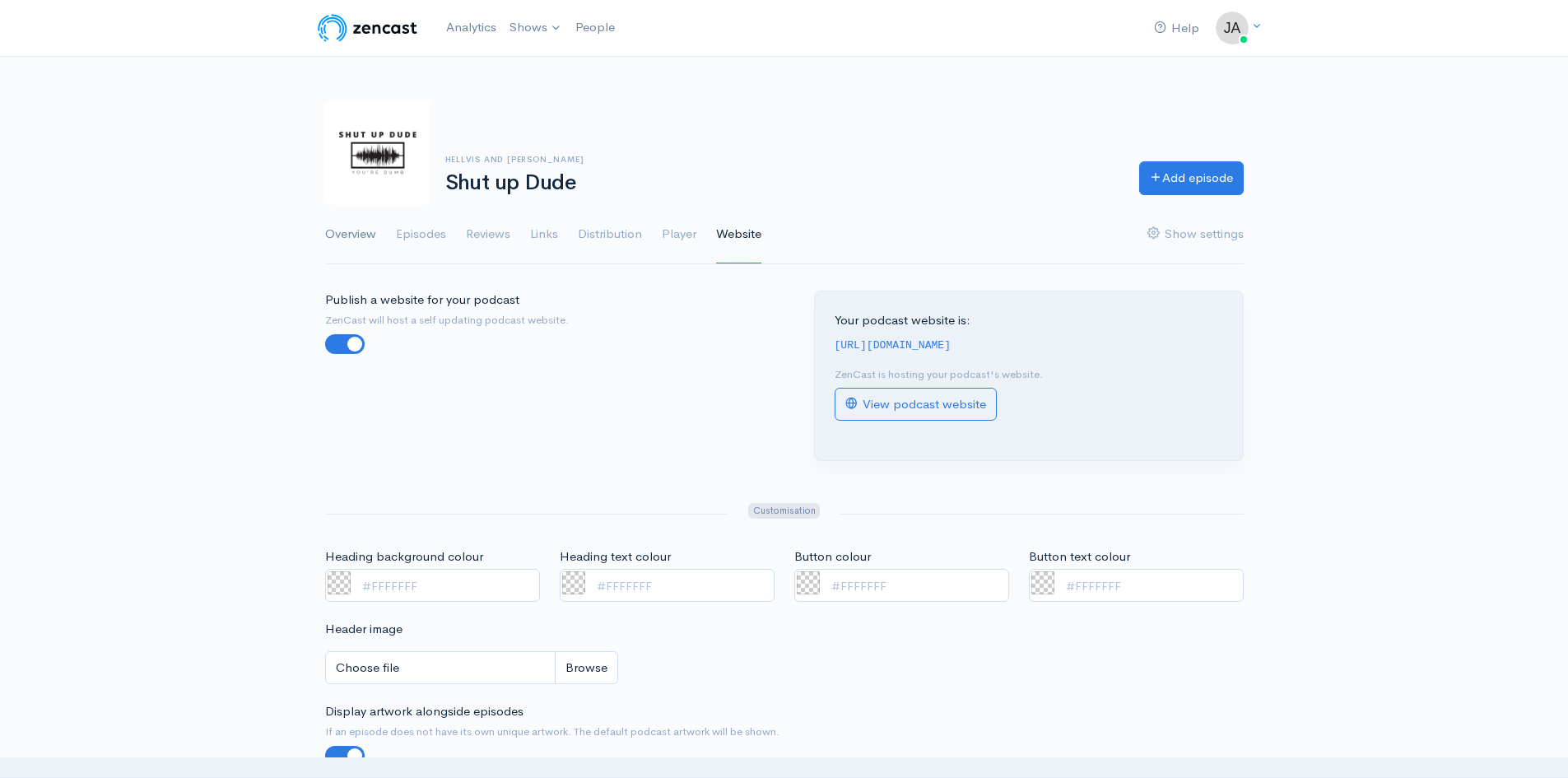
click at [358, 238] on link "Overview" at bounding box center [351, 234] width 51 height 59
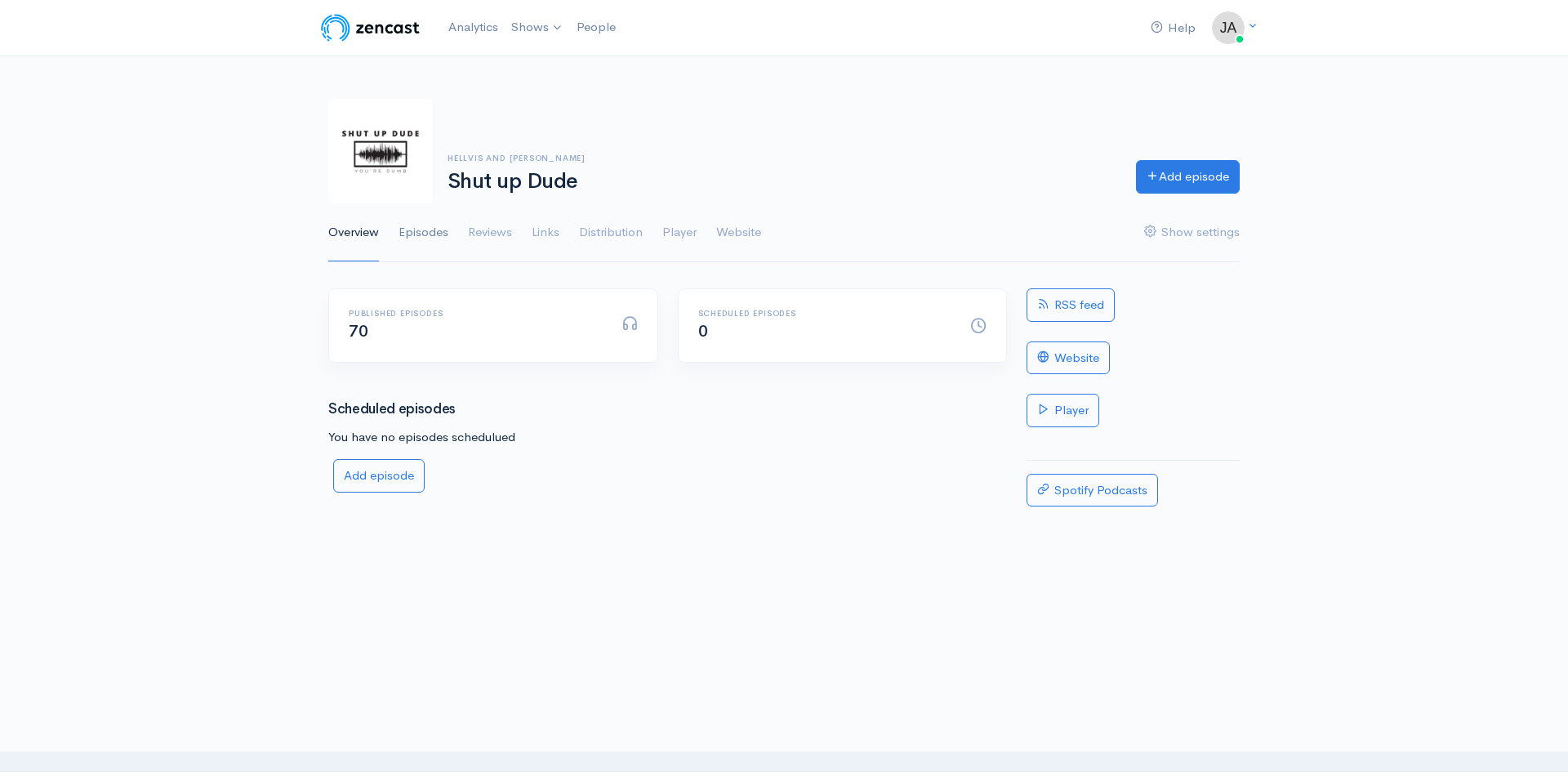
click at [411, 239] on link "Episodes" at bounding box center [423, 232] width 50 height 59
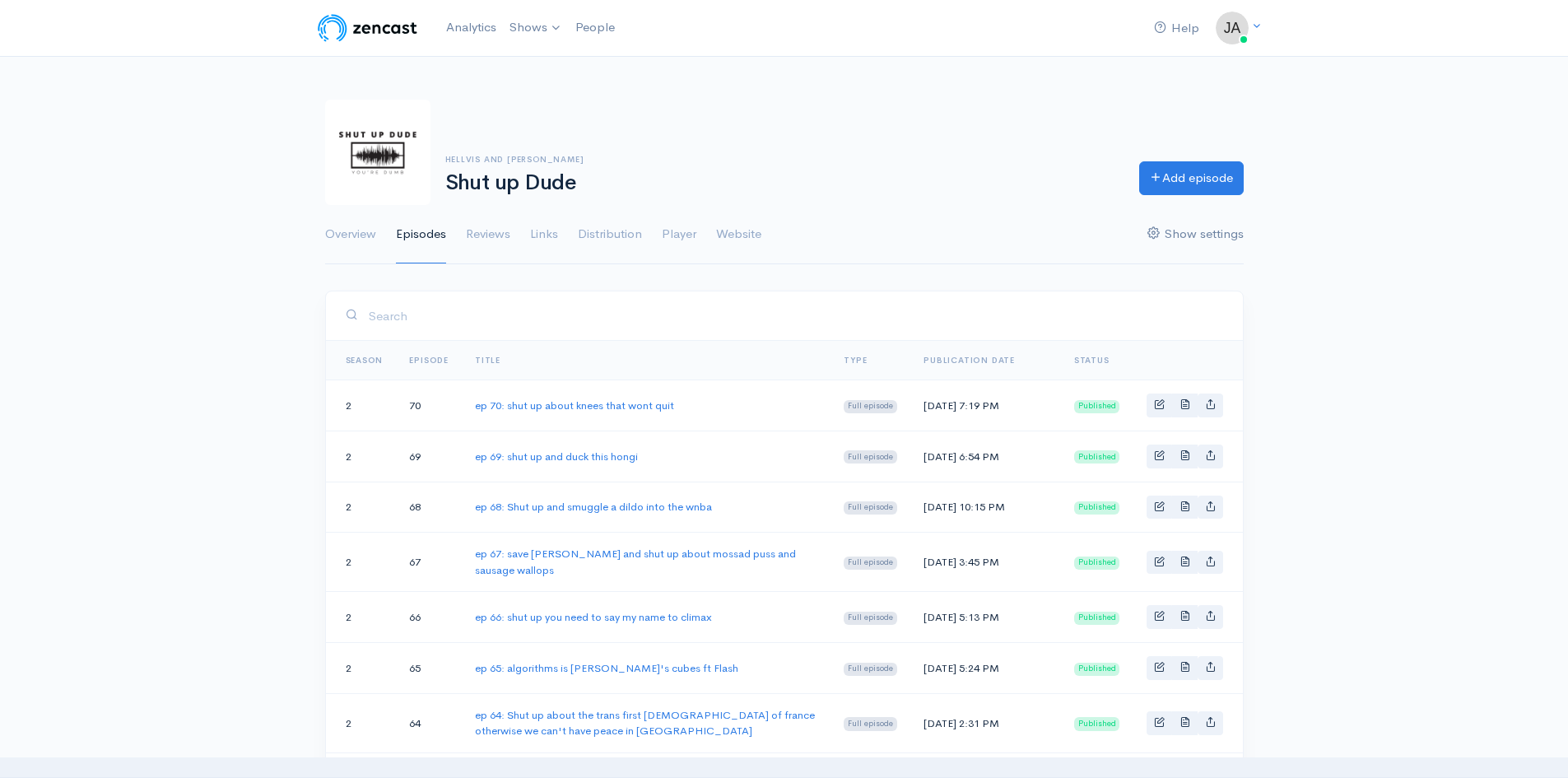
click at [1173, 236] on link "Show settings" at bounding box center [1195, 234] width 97 height 59
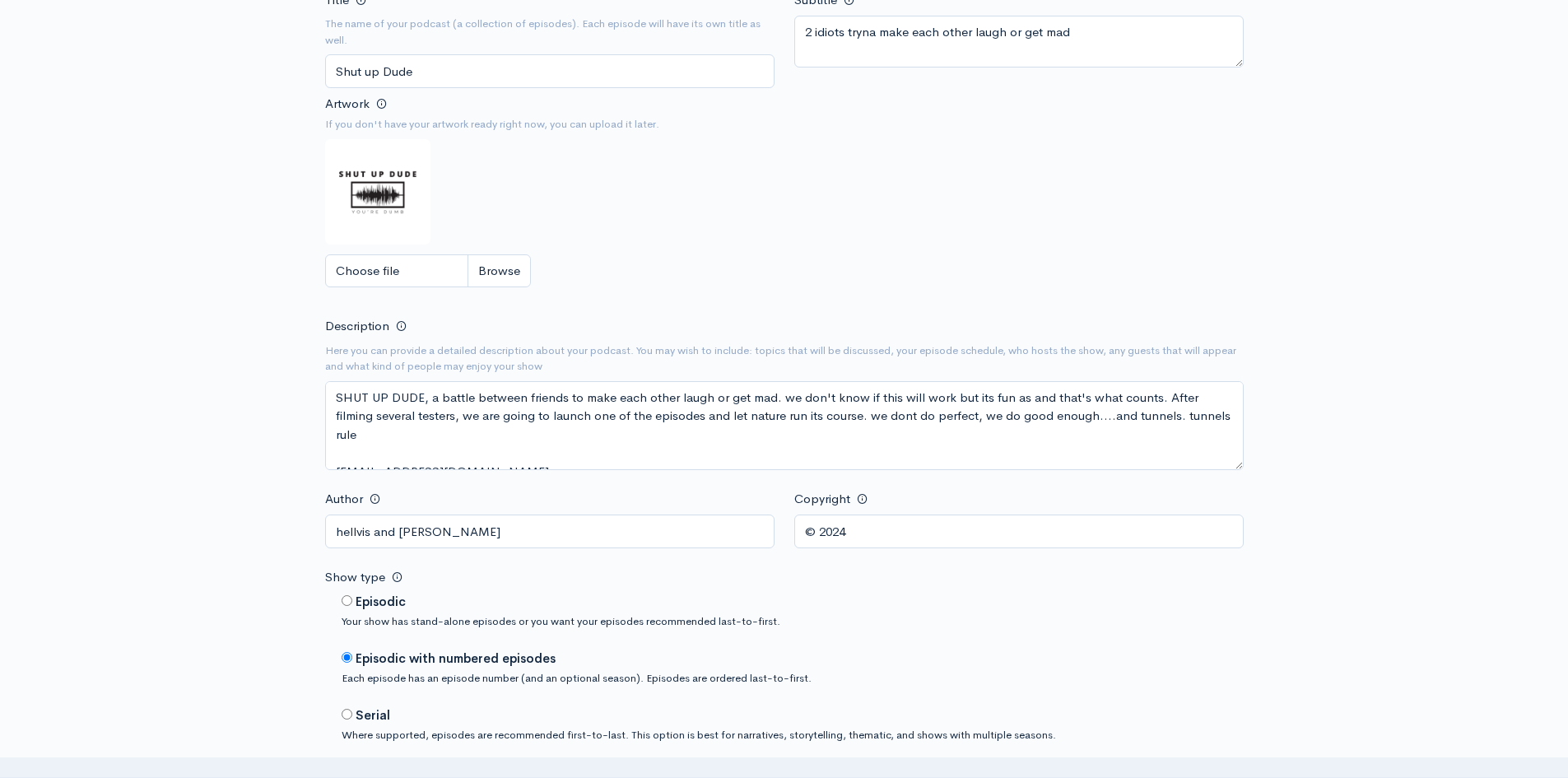
scroll to position [362, 0]
drag, startPoint x: 1215, startPoint y: 414, endPoint x: 797, endPoint y: 446, distance: 419.2
click at [797, 446] on textarea "SHUT UP DUDE, a battle between friends to make each other laugh or get mad. we …" at bounding box center [784, 424] width 919 height 89
click at [980, 446] on textarea "SHUT UP DUDE, a battle between friends to make each other laugh or get mad. we …" at bounding box center [784, 424] width 919 height 89
drag, startPoint x: 820, startPoint y: 416, endPoint x: 780, endPoint y: 389, distance: 48.3
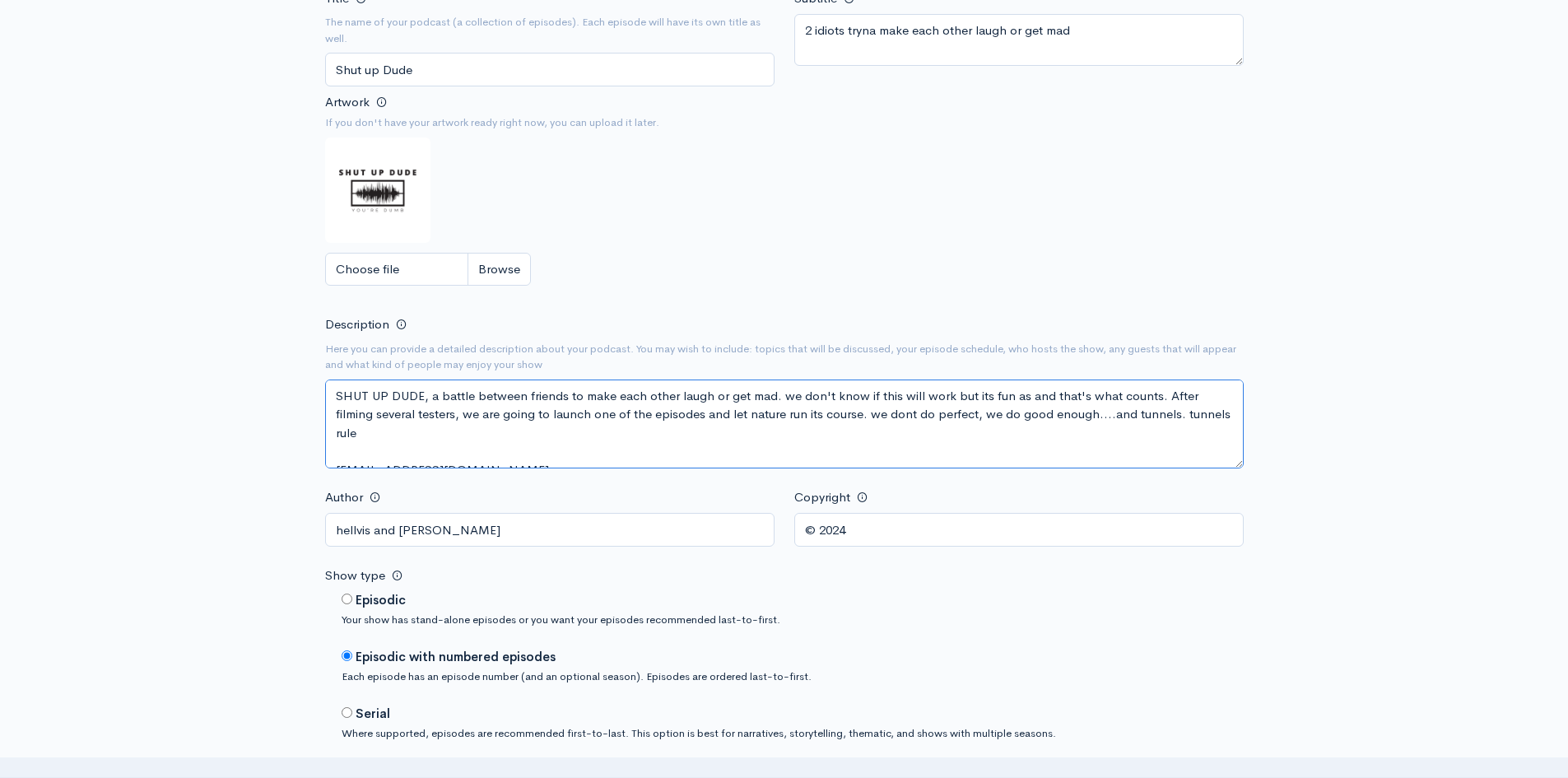
click at [780, 389] on textarea "SHUT UP DUDE, a battle between friends to make each other laugh or get mad. we …" at bounding box center [784, 424] width 919 height 89
click at [777, 393] on textarea "SHUT UP DUDE, a battle between friends to make each other laugh or get mad. we …" at bounding box center [784, 424] width 919 height 89
click at [1042, 398] on textarea "SHUT UP DUDE, a battle between friends to make each other laugh or get mad. we …" at bounding box center [784, 424] width 919 height 89
type textarea "SHUT UP DUDE, a battle between friends to make each other laugh or get mad. hea…"
